Goal: Transaction & Acquisition: Download file/media

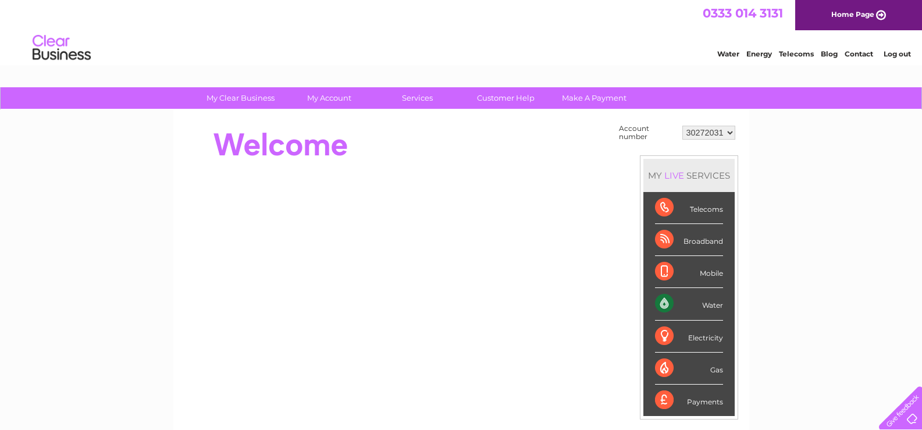
click at [729, 132] on select "30272031 30300287" at bounding box center [709, 133] width 53 height 14
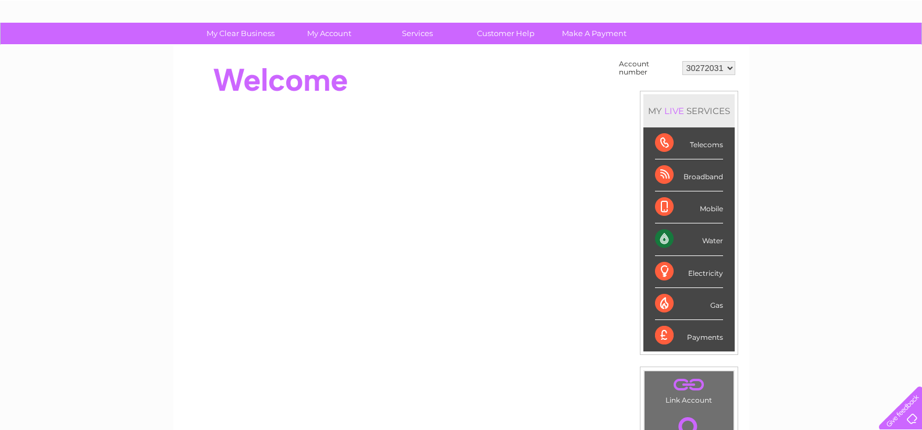
scroll to position [58, 0]
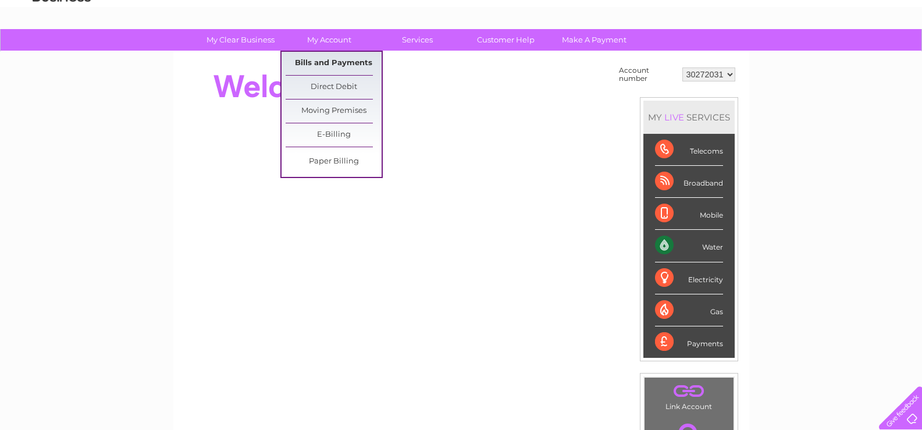
click at [330, 60] on link "Bills and Payments" at bounding box center [334, 63] width 96 height 23
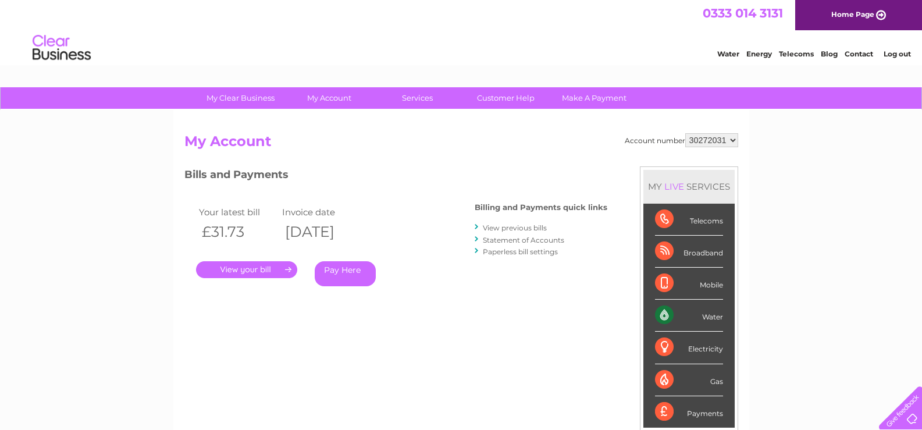
click at [252, 266] on link "." at bounding box center [246, 269] width 101 height 17
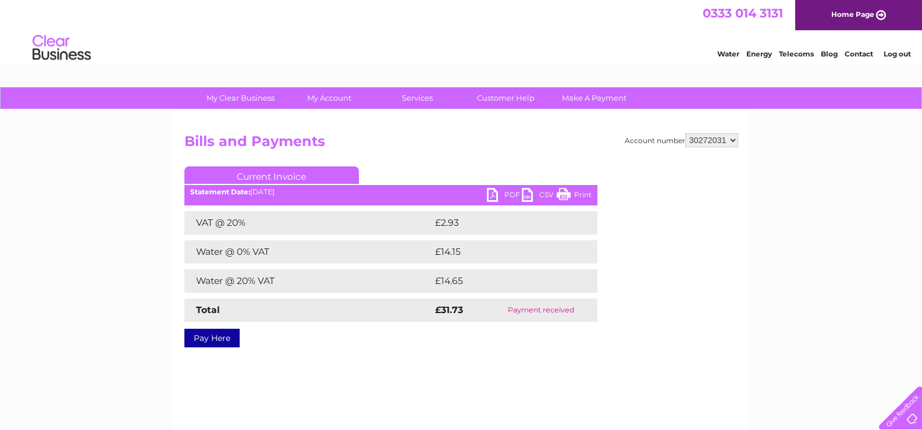
click at [508, 193] on link "PDF" at bounding box center [504, 196] width 35 height 17
click at [733, 140] on select "30272031 30300287" at bounding box center [711, 140] width 53 height 14
select select "30300287"
click at [685, 133] on select "30272031 30300287" at bounding box center [711, 140] width 53 height 14
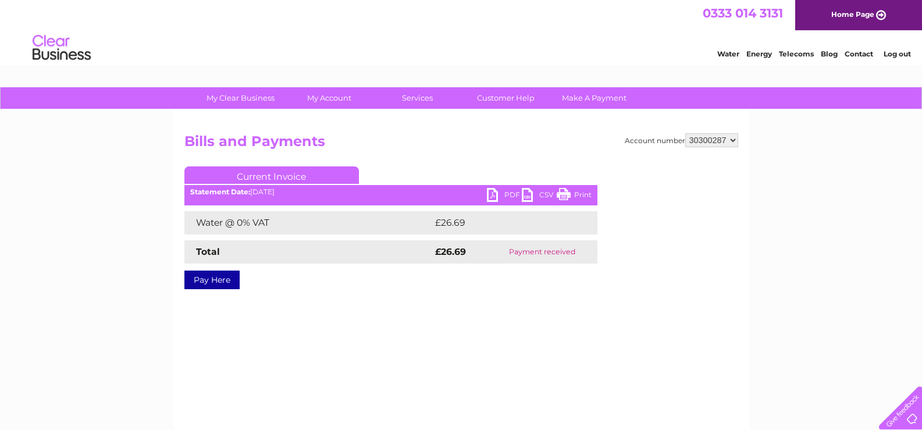
click at [501, 192] on link "PDF" at bounding box center [504, 196] width 35 height 17
